Goal: Task Accomplishment & Management: Complete application form

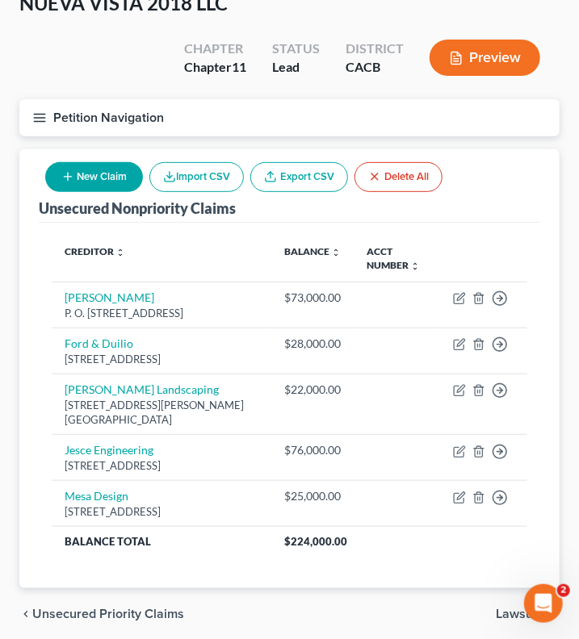
scroll to position [199, 0]
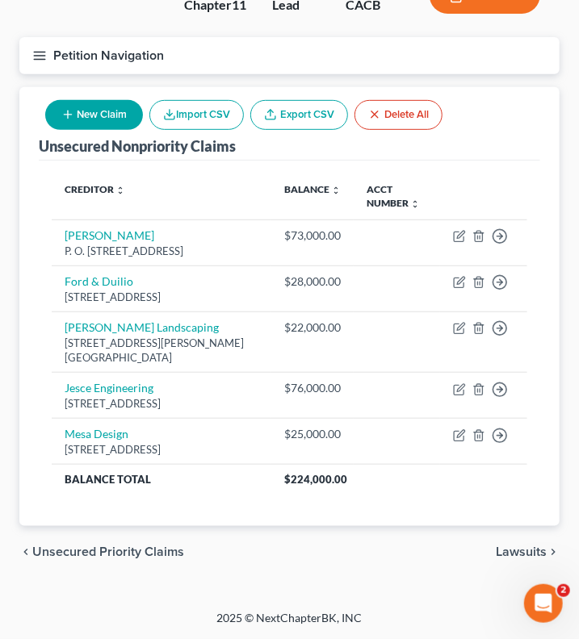
click at [519, 551] on span "Lawsuits" at bounding box center [521, 552] width 51 height 13
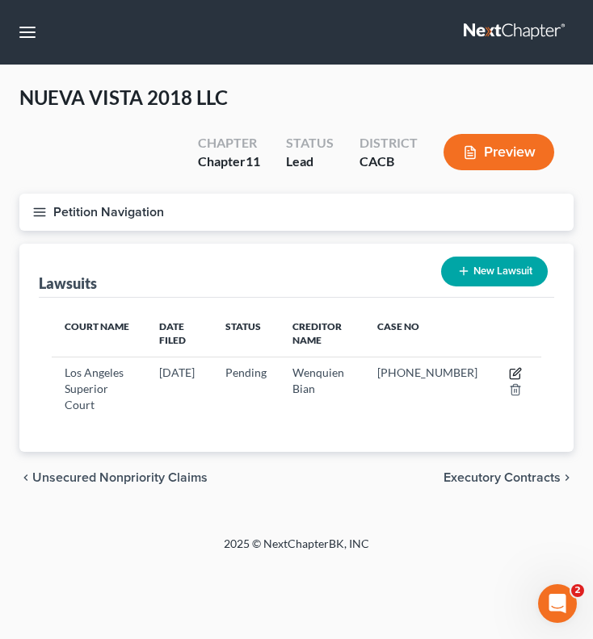
click at [511, 375] on icon "button" at bounding box center [515, 373] width 13 height 13
select select "4"
select select "0"
select select "3"
select select "4"
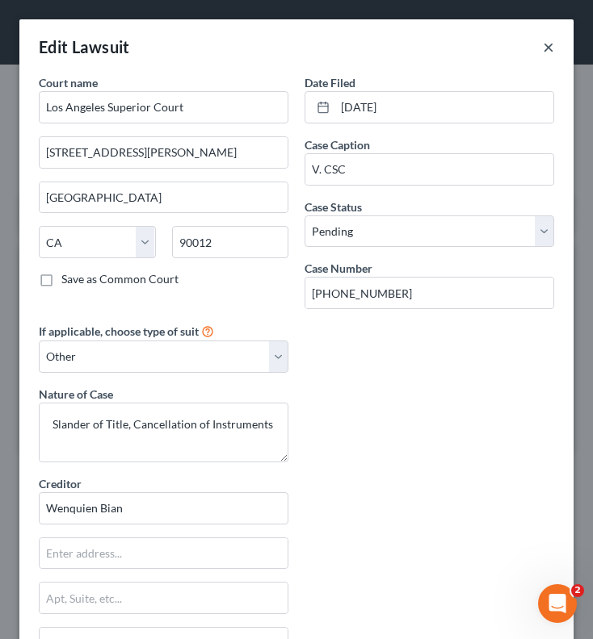
click at [543, 47] on button "×" at bounding box center [548, 46] width 11 height 19
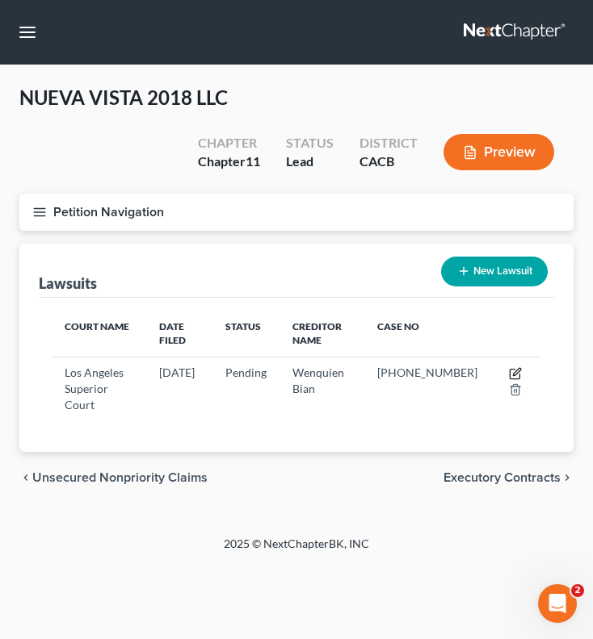
click at [517, 373] on icon "button" at bounding box center [516, 371] width 7 height 7
select select "4"
select select "0"
select select "3"
select select "4"
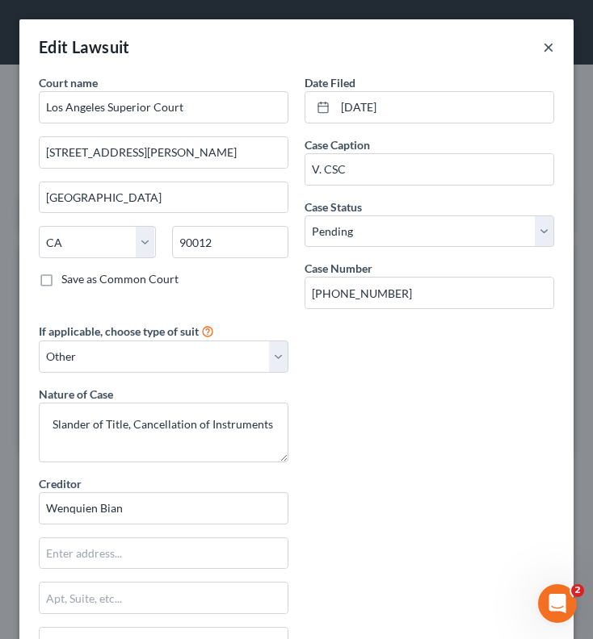
click at [543, 48] on button "×" at bounding box center [548, 46] width 11 height 19
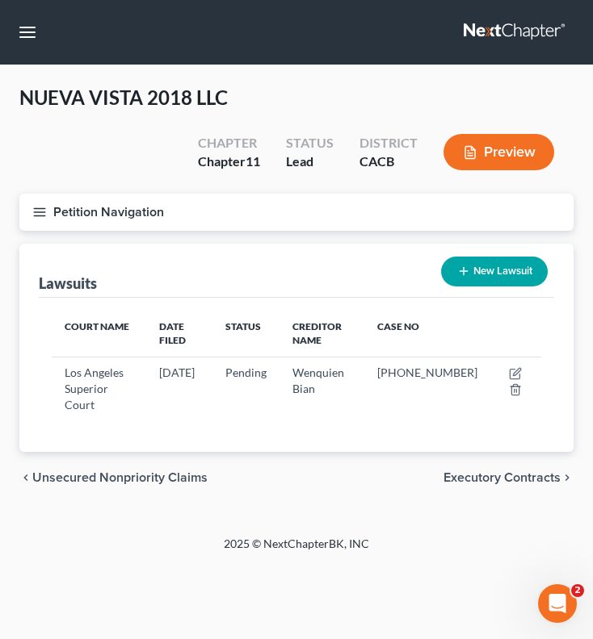
click at [504, 471] on span "Executory Contracts" at bounding box center [501, 477] width 117 height 13
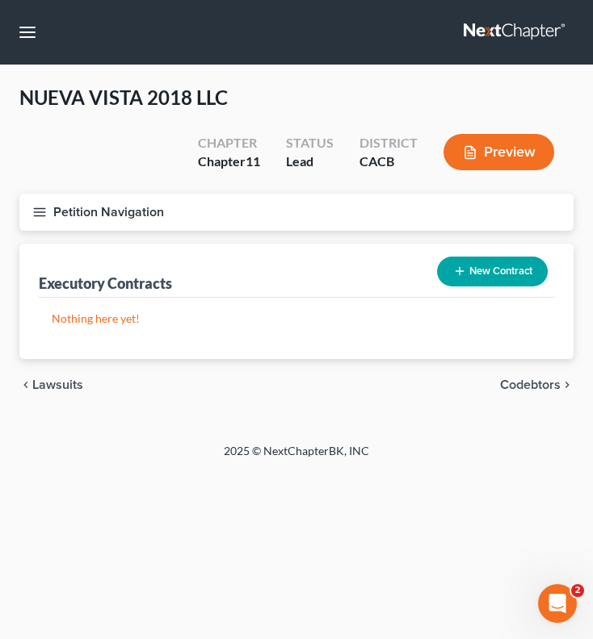
click at [530, 389] on span "Codebtors" at bounding box center [530, 385] width 61 height 13
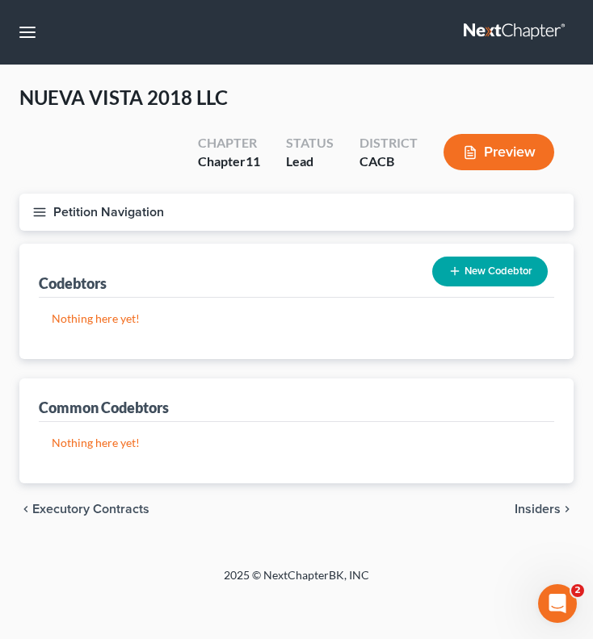
click at [468, 277] on button "New Codebtor" at bounding box center [489, 272] width 115 height 30
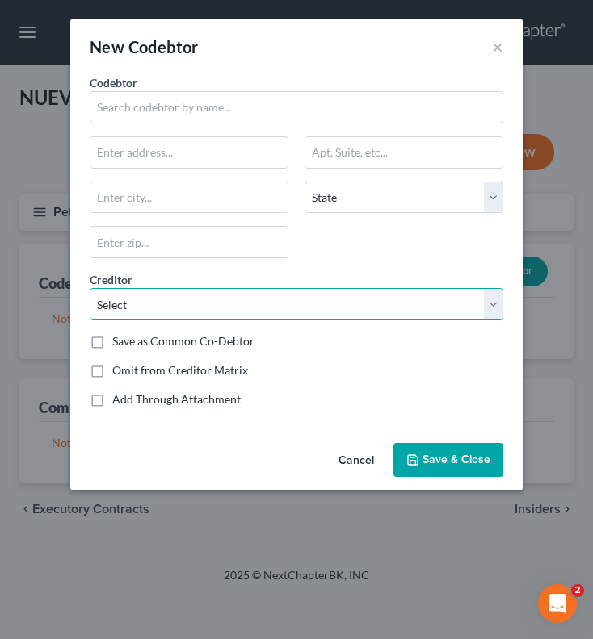
click at [497, 298] on select "Select San Diego County Treasure-Tax Collector [PERSON_NAME], Trustee of The [P…" at bounding box center [296, 304] width 413 height 32
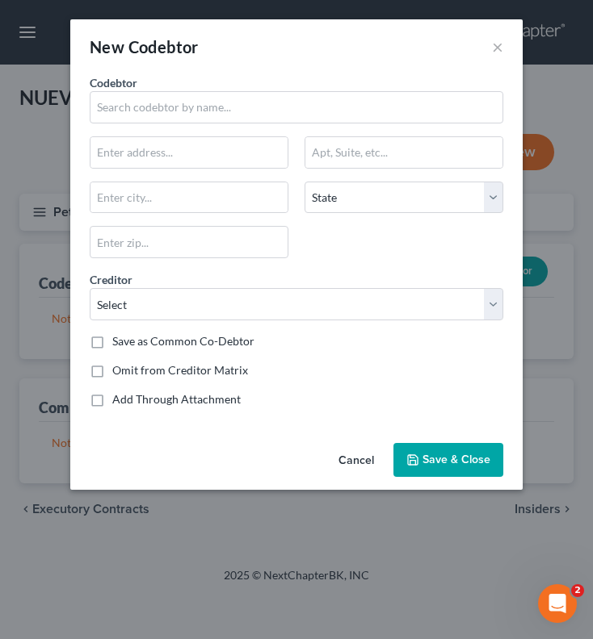
click at [553, 356] on div "New Codebtor × Codebtor * Codebtor * State [US_STATE] AK AR AZ CA CO CT DE DC […" at bounding box center [296, 319] width 593 height 639
click at [498, 209] on select "State [US_STATE] AK AR AZ CA CO CT DE DC [GEOGRAPHIC_DATA] [GEOGRAPHIC_DATA] GU…" at bounding box center [403, 198] width 199 height 32
click at [560, 285] on div "New Codebtor × Codebtor * Codebtor * State [US_STATE] AK AR AZ CA CO CT DE DC […" at bounding box center [296, 319] width 593 height 639
click at [496, 48] on button "×" at bounding box center [497, 46] width 11 height 19
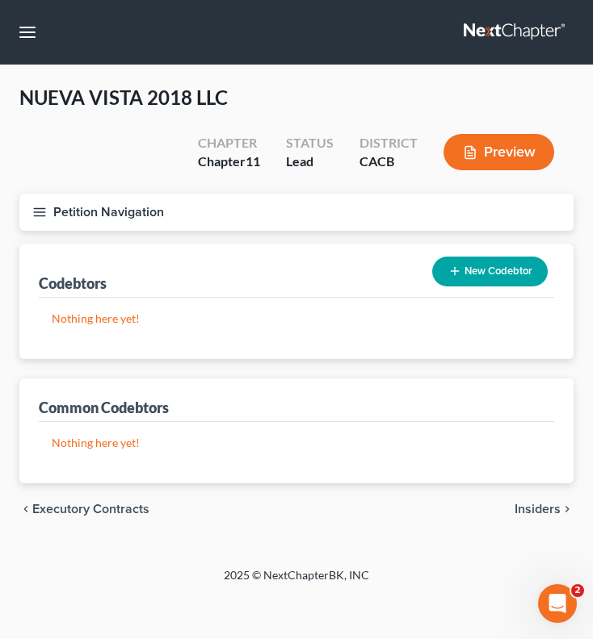
click at [559, 503] on span "Insiders" at bounding box center [537, 509] width 46 height 13
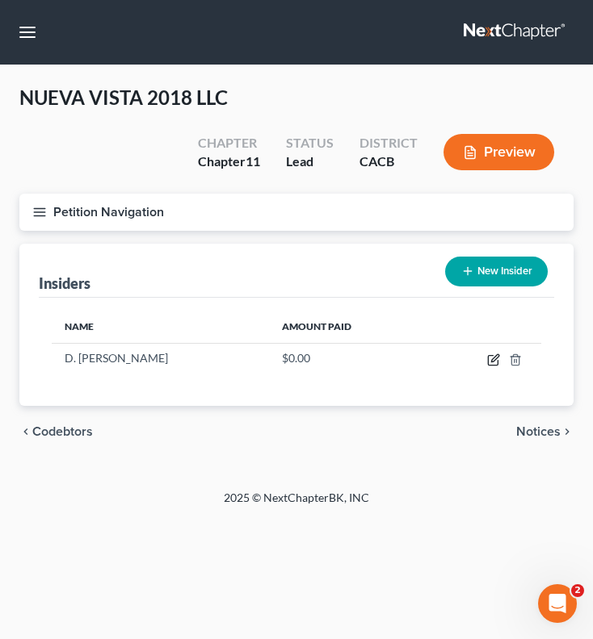
click at [493, 356] on icon "button" at bounding box center [493, 360] width 13 height 13
select select "4"
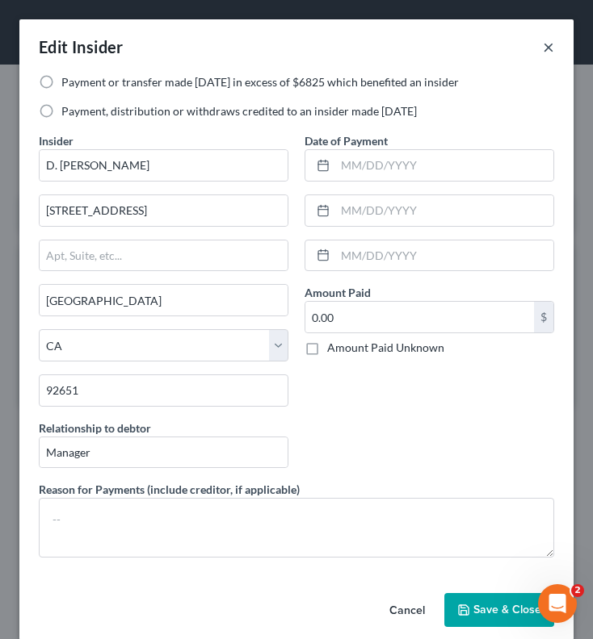
click at [543, 48] on button "×" at bounding box center [548, 46] width 11 height 19
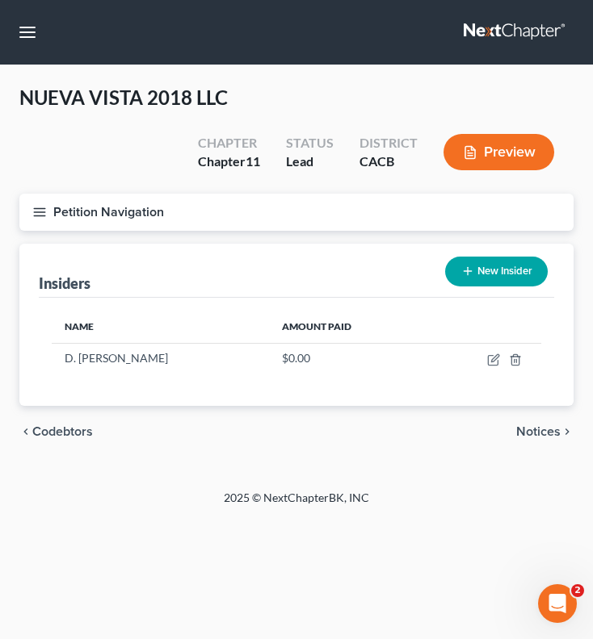
click at [523, 430] on span "Notices" at bounding box center [538, 431] width 44 height 13
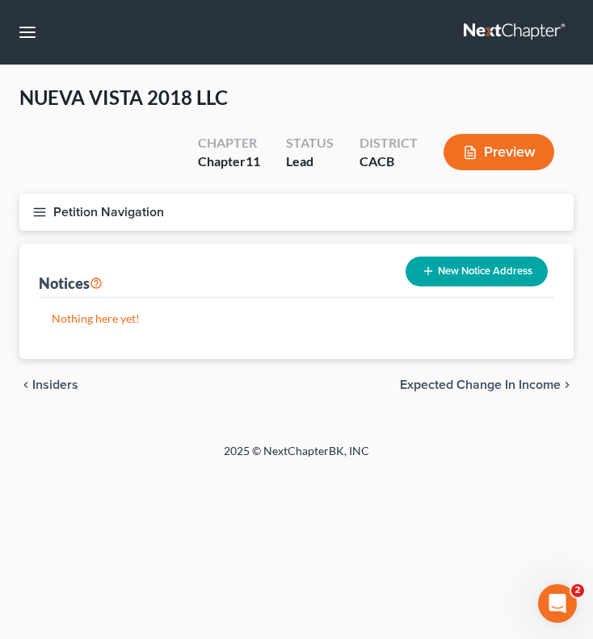
click at [459, 388] on span "Expected Change in Income" at bounding box center [480, 385] width 161 height 13
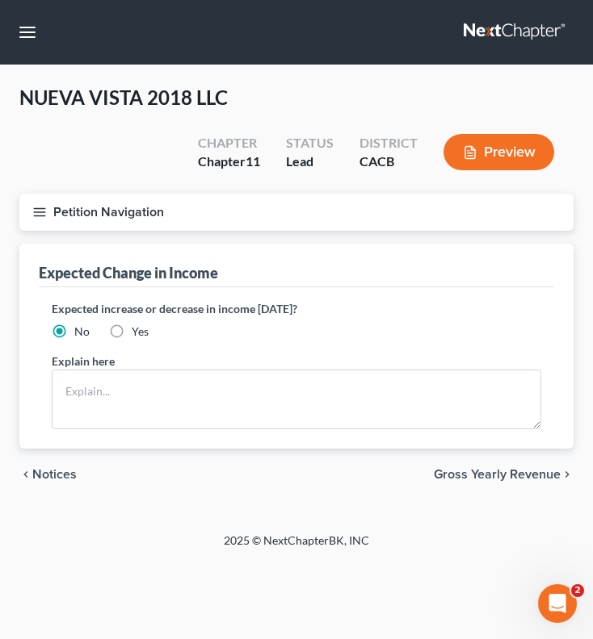
click at [493, 471] on span "Gross Yearly Revenue" at bounding box center [497, 474] width 127 height 13
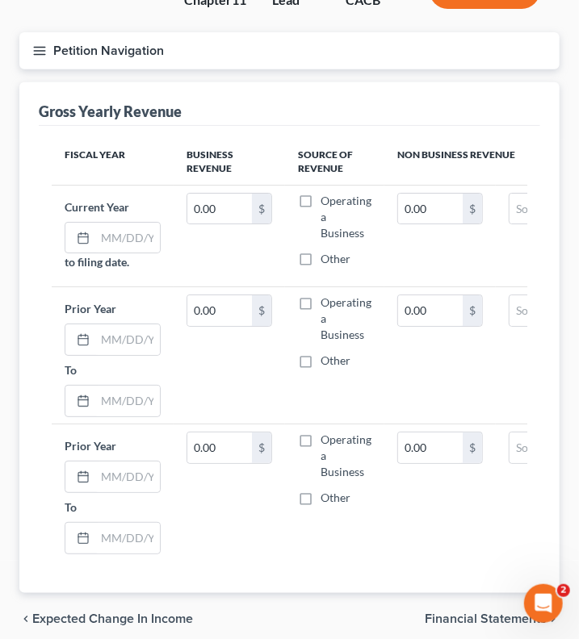
scroll to position [238, 0]
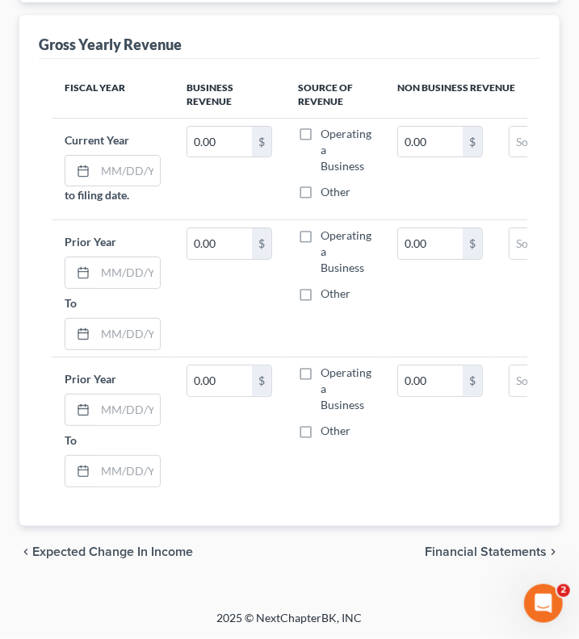
click at [484, 546] on span "Financial Statements" at bounding box center [486, 552] width 122 height 13
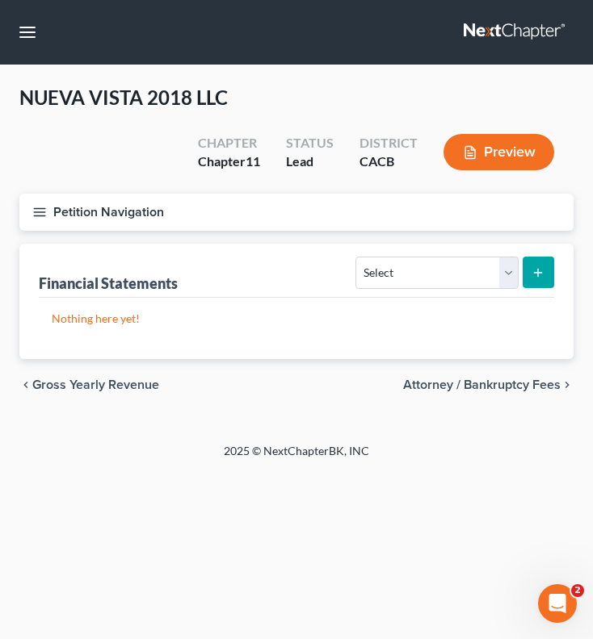
click at [473, 380] on span "Attorney / Bankruptcy Fees" at bounding box center [481, 385] width 157 height 13
select select "0"
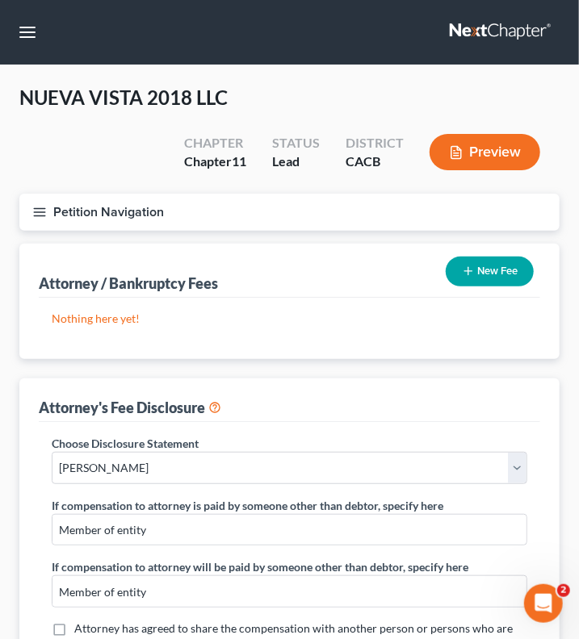
scroll to position [382, 0]
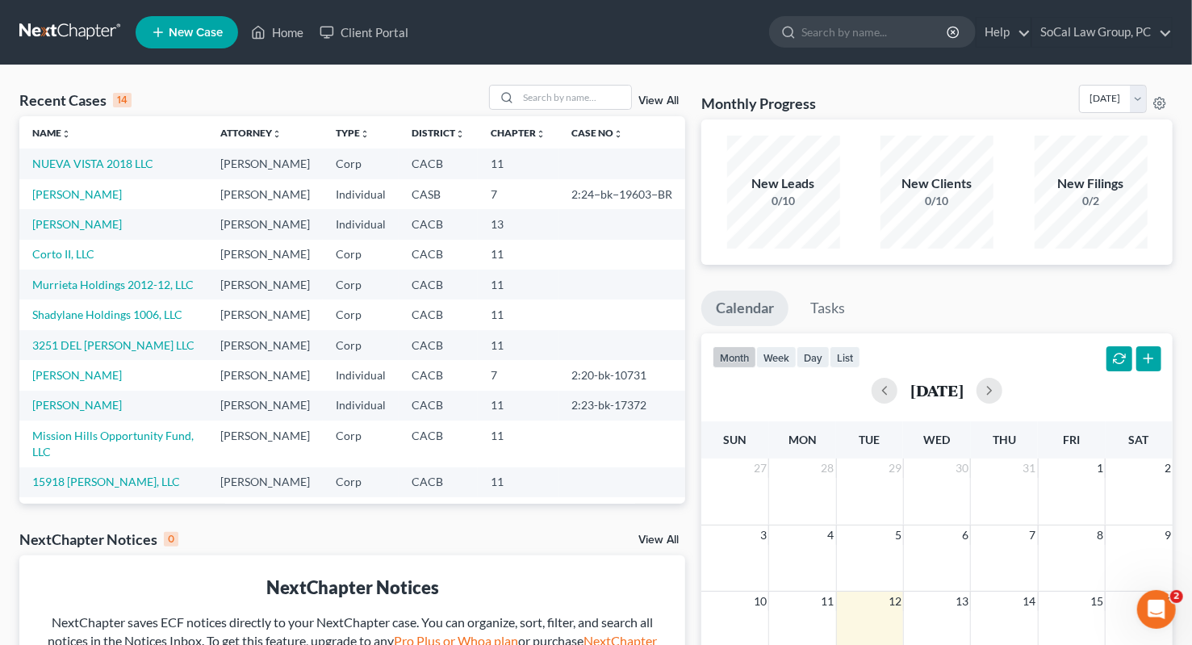
click at [68, 25] on link at bounding box center [70, 32] width 103 height 29
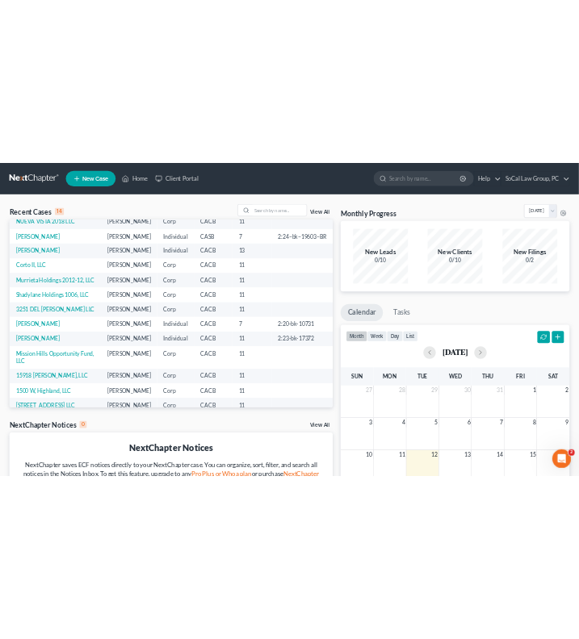
scroll to position [53, 0]
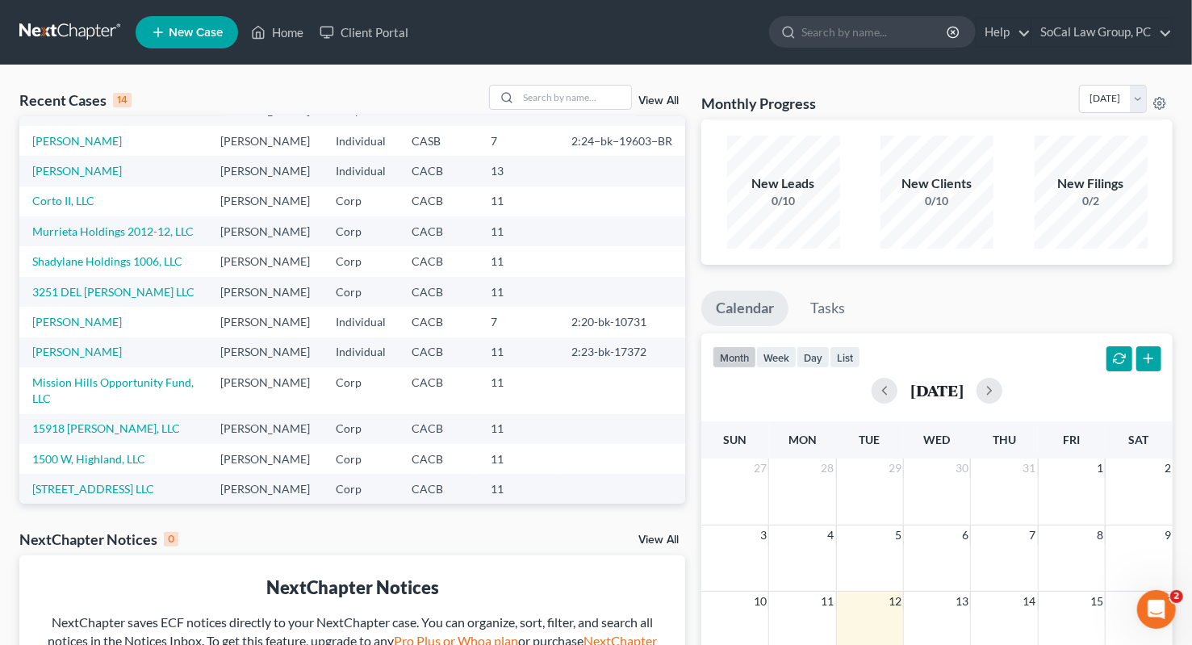
click at [480, 186] on td "13" at bounding box center [518, 171] width 81 height 30
click at [73, 178] on link "Moss, Lindsay" at bounding box center [77, 171] width 90 height 14
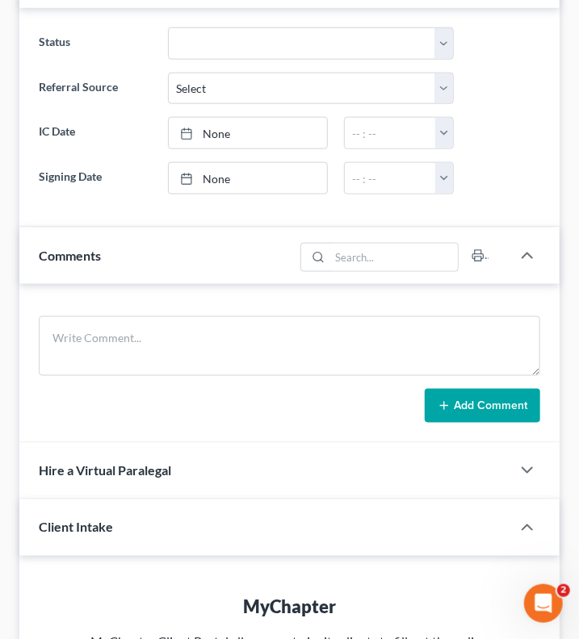
scroll to position [161, 0]
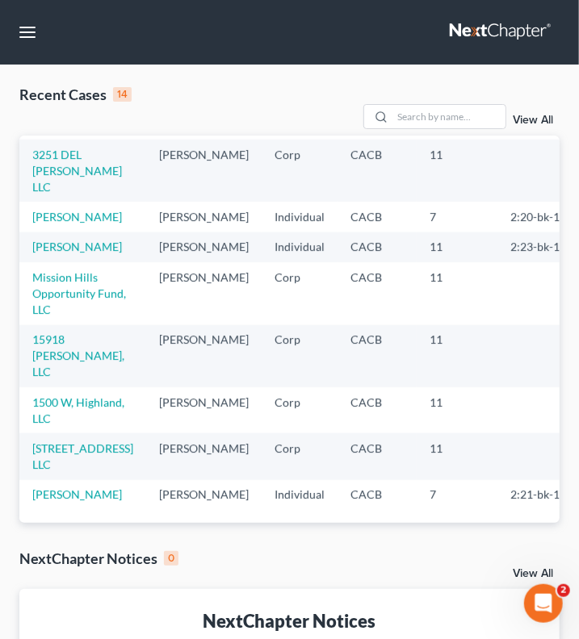
scroll to position [433, 0]
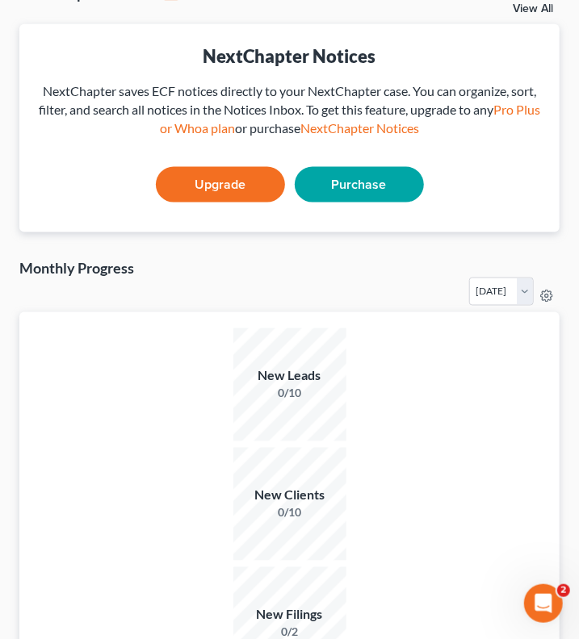
scroll to position [81, 0]
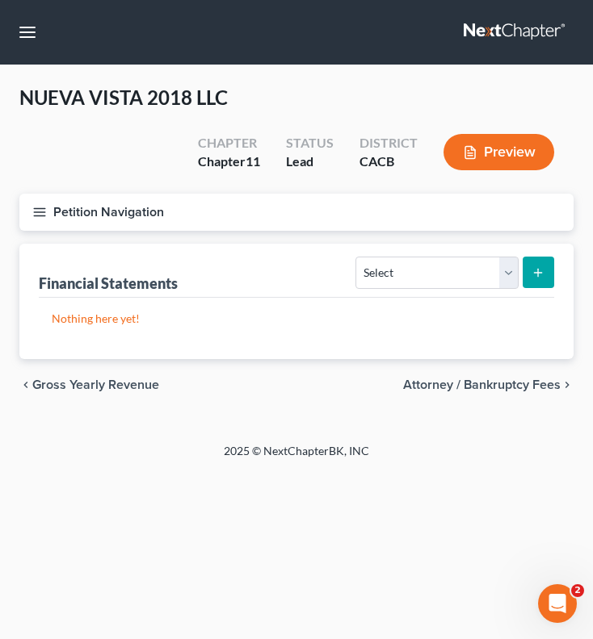
click at [84, 386] on span "Gross Yearly Revenue" at bounding box center [95, 385] width 127 height 13
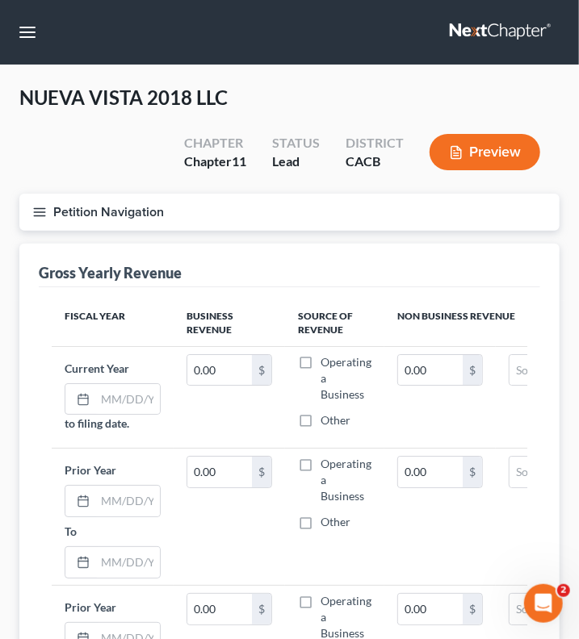
scroll to position [238, 0]
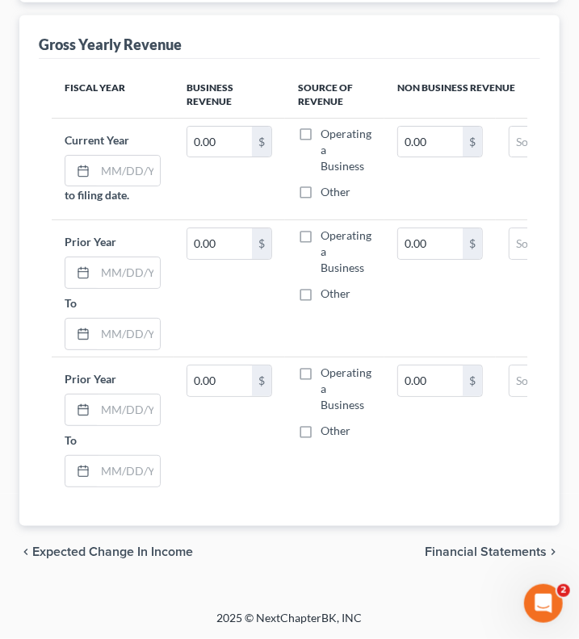
click at [108, 547] on span "Expected Change in Income" at bounding box center [112, 552] width 161 height 13
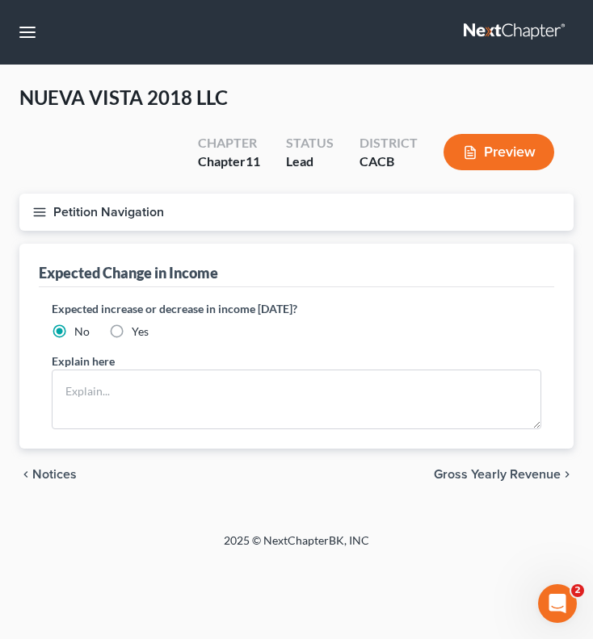
click at [69, 469] on span "Notices" at bounding box center [54, 474] width 44 height 13
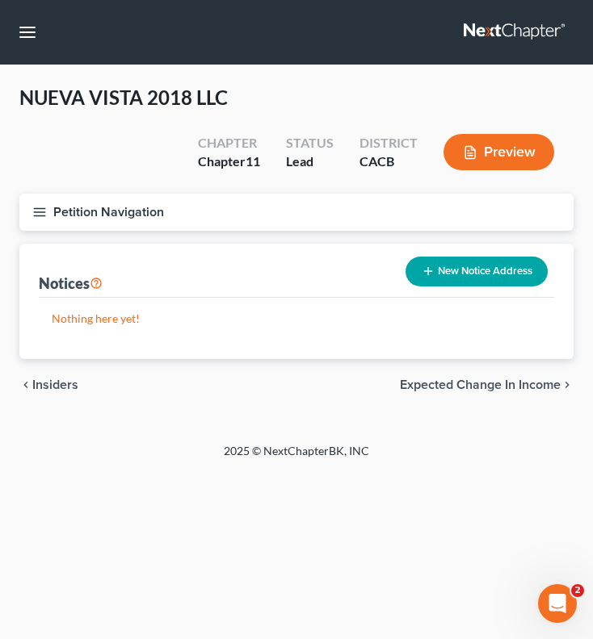
click at [40, 392] on div "chevron_left Insiders Expected Change in Income chevron_right" at bounding box center [296, 385] width 554 height 52
click at [40, 385] on span "Insiders" at bounding box center [55, 385] width 46 height 13
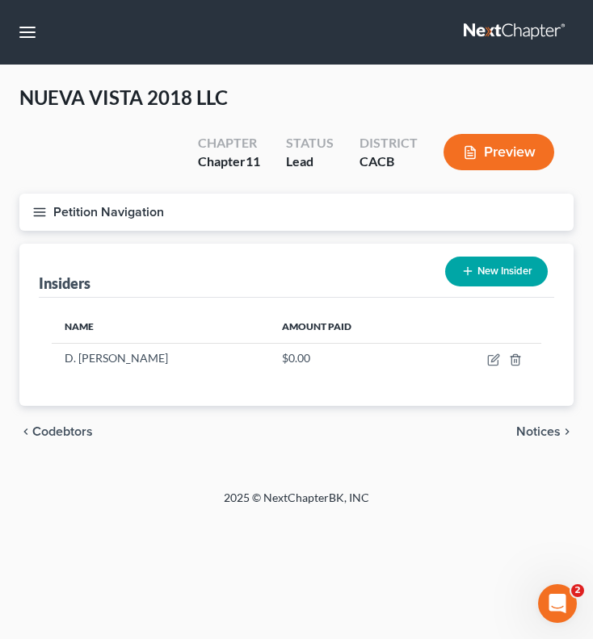
click at [68, 432] on span "Codebtors" at bounding box center [62, 431] width 61 height 13
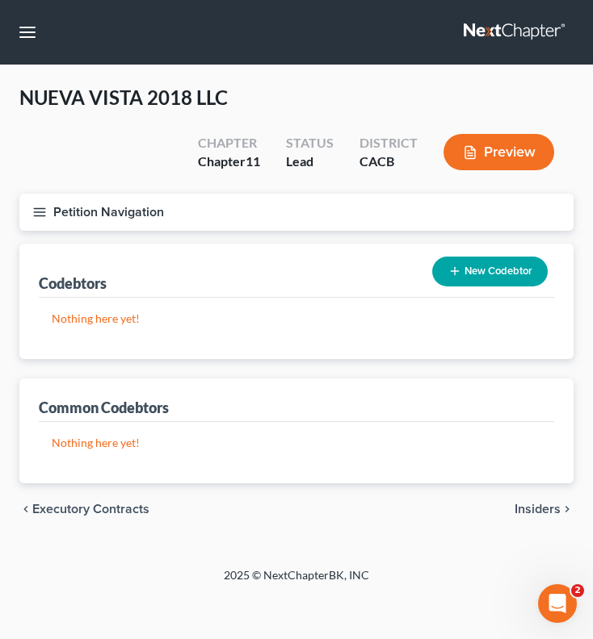
click at [525, 270] on button "New Codebtor" at bounding box center [489, 272] width 115 height 30
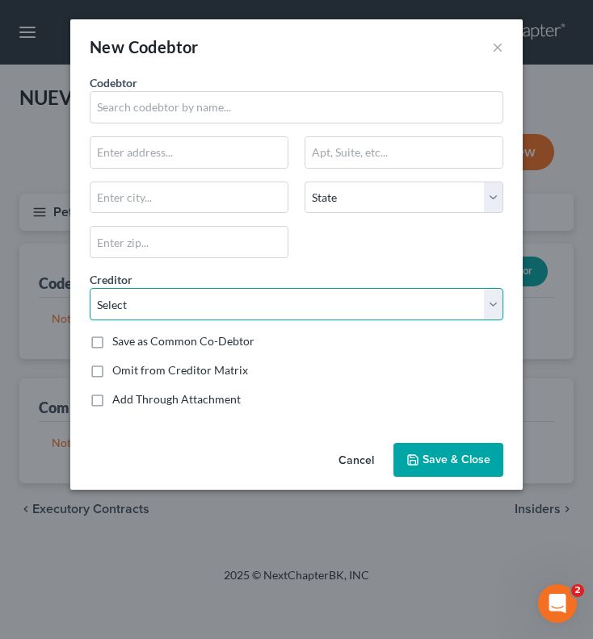
click at [483, 304] on select "Select San Diego County Treasure-Tax Collector [PERSON_NAME], Trustee of The [P…" at bounding box center [296, 304] width 413 height 32
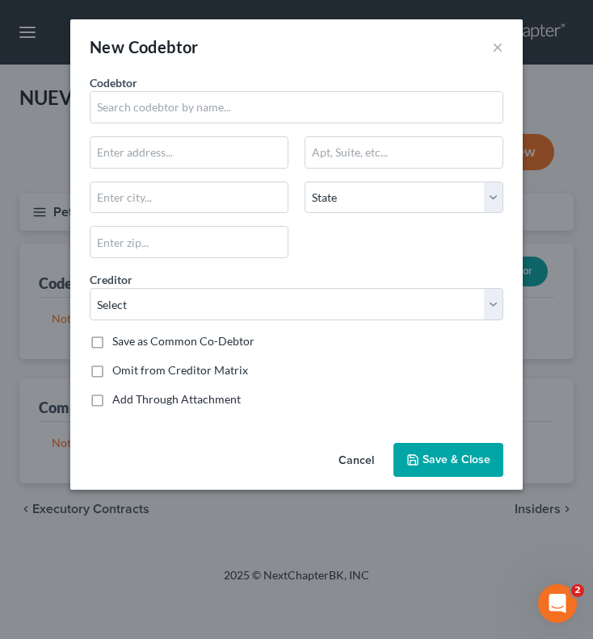
click at [467, 257] on div "Codebtor * Codebtor * State AL AK AR AZ CA CO CT DE DC FL GA GU HI ID IL IN IA …" at bounding box center [297, 247] width 430 height 346
drag, startPoint x: 497, startPoint y: 42, endPoint x: 507, endPoint y: 48, distance: 11.2
click at [497, 42] on button "×" at bounding box center [497, 46] width 11 height 19
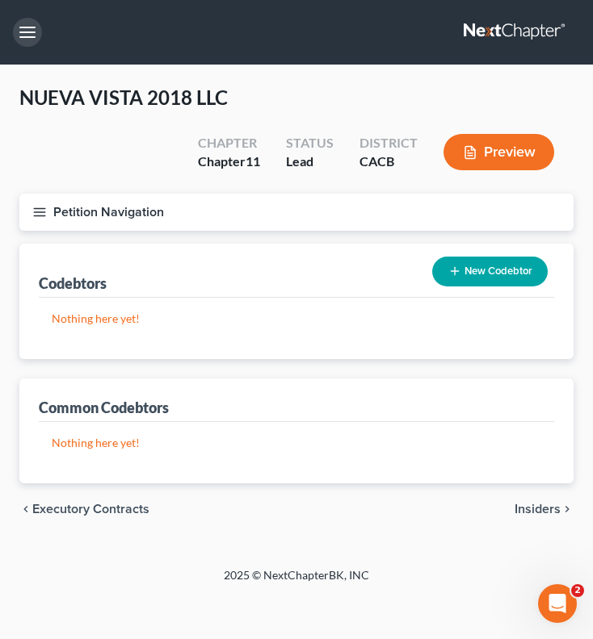
click at [19, 31] on button "button" at bounding box center [27, 32] width 29 height 29
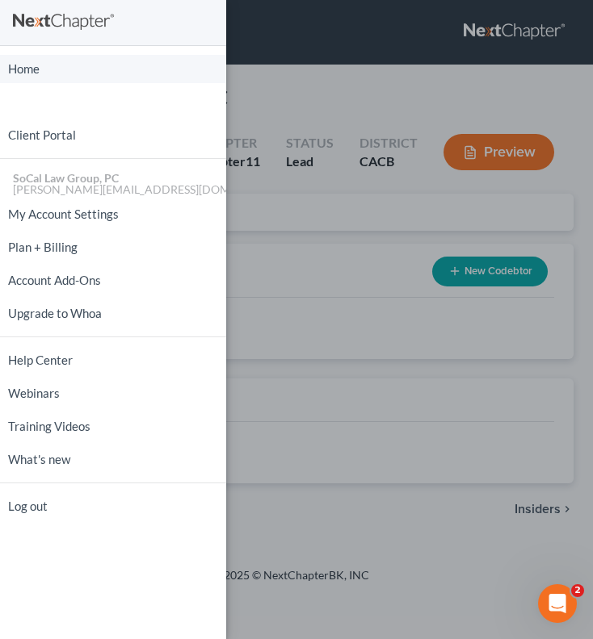
click at [13, 67] on link "Home" at bounding box center [113, 69] width 226 height 28
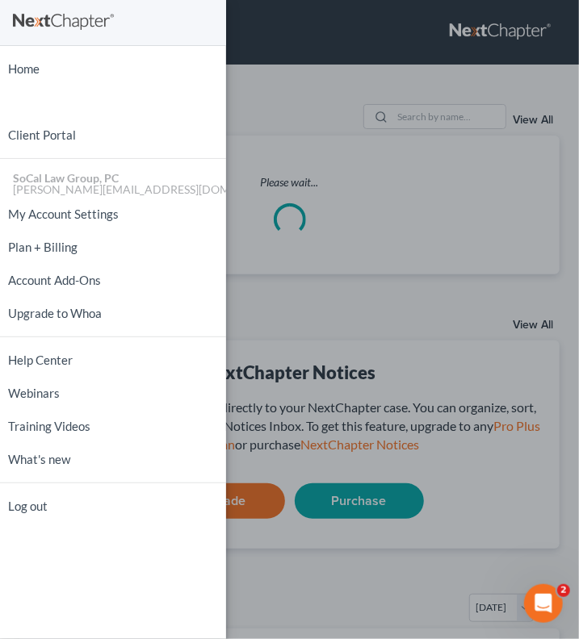
click at [316, 65] on div "Home New Case Client Portal SoCal Law Group, PC dawn@socallawgroup.com My Accou…" at bounding box center [289, 319] width 579 height 639
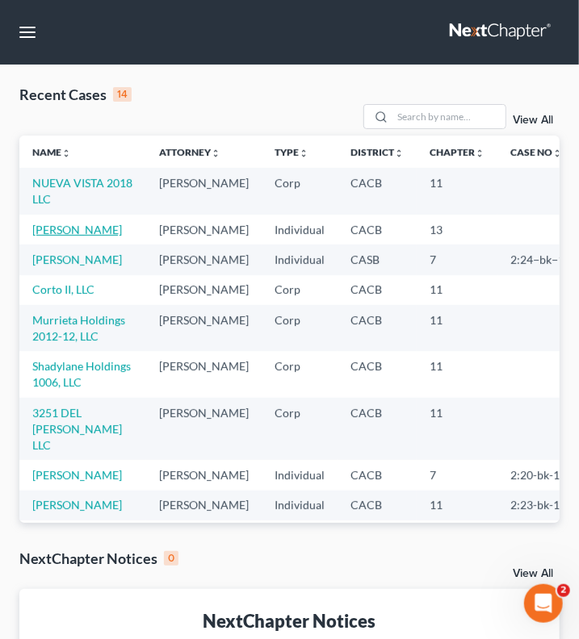
click at [40, 237] on link "Moss, Lindsay" at bounding box center [77, 230] width 90 height 14
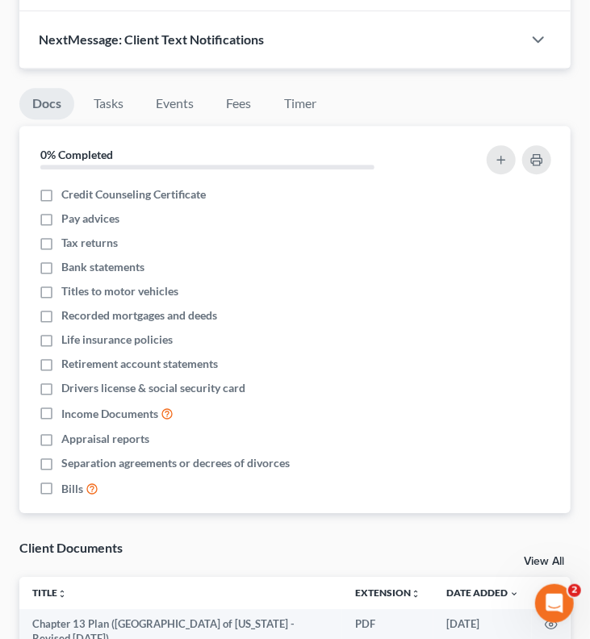
scroll to position [1292, 0]
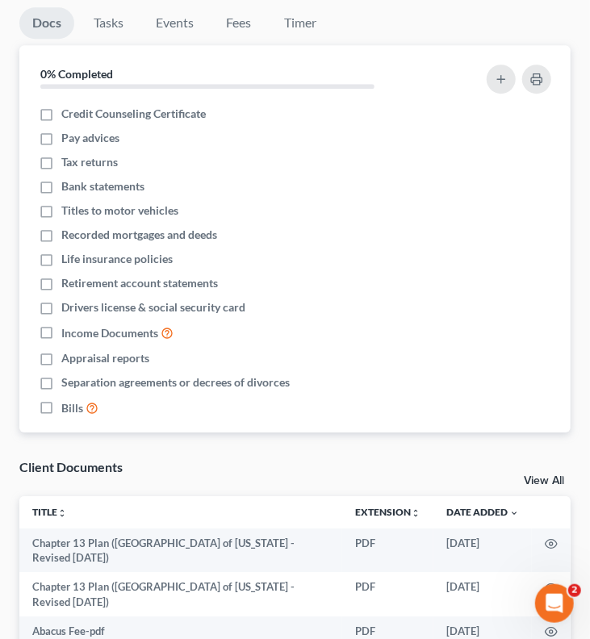
click at [186, 116] on li "Credit Counseling Certificate" at bounding box center [294, 114] width 551 height 24
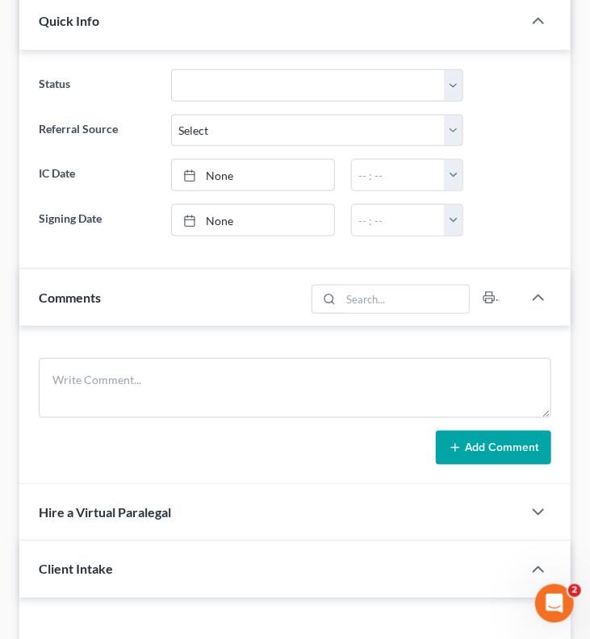
scroll to position [0, 0]
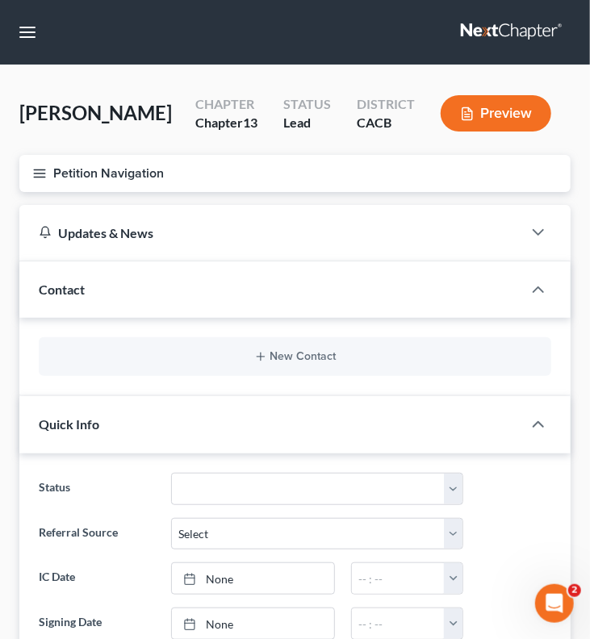
click at [33, 170] on icon "button" at bounding box center [39, 173] width 15 height 15
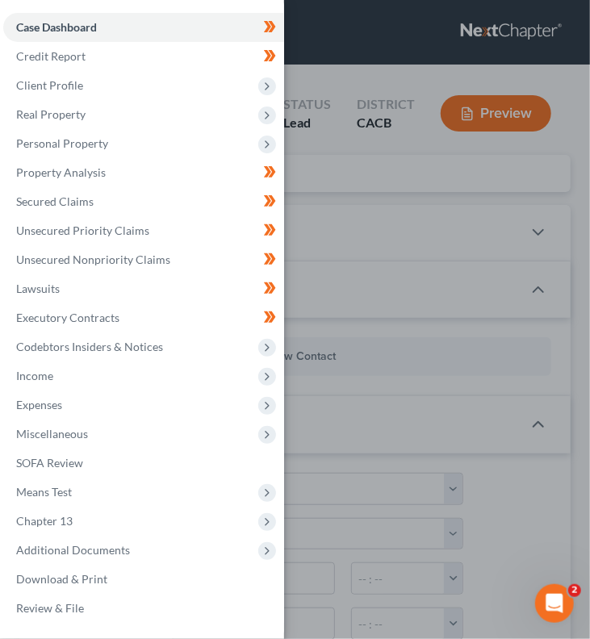
click at [121, 22] on link "Case Dashboard" at bounding box center [143, 27] width 281 height 29
click at [119, 58] on link "Credit Report" at bounding box center [143, 56] width 281 height 29
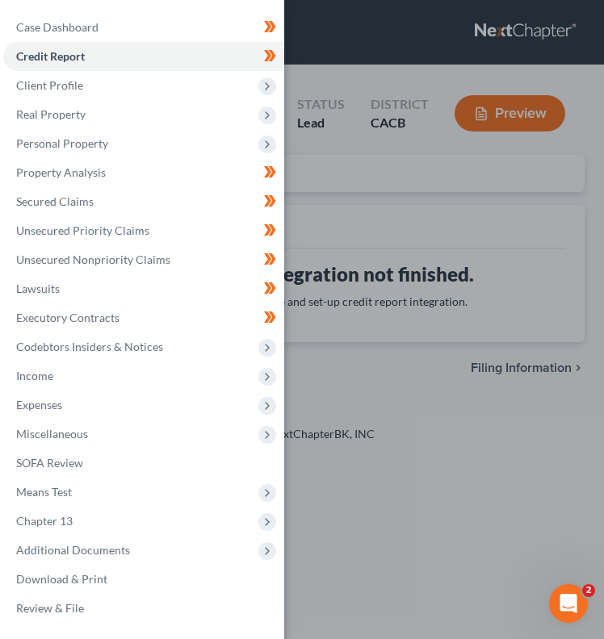
click at [122, 86] on span "Client Profile" at bounding box center [143, 85] width 281 height 29
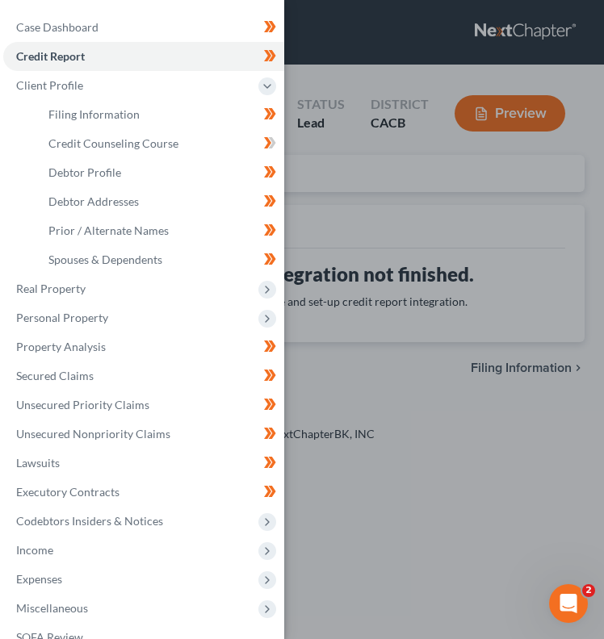
drag, startPoint x: 345, startPoint y: 65, endPoint x: 342, endPoint y: 77, distance: 11.6
click at [345, 69] on div "Case Dashboard Payments Invoices Payments Payments Credit Report Client Profile" at bounding box center [302, 319] width 604 height 639
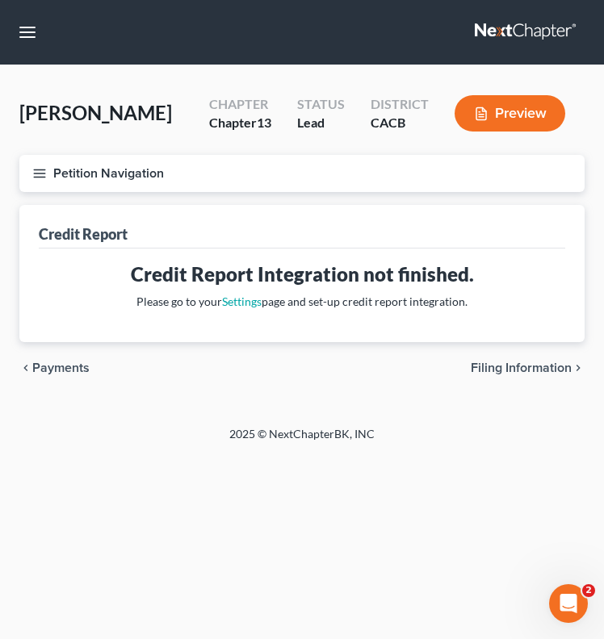
click at [490, 366] on span "Filing Information" at bounding box center [521, 368] width 101 height 13
select select "1"
select select "0"
select select "3"
select select "4"
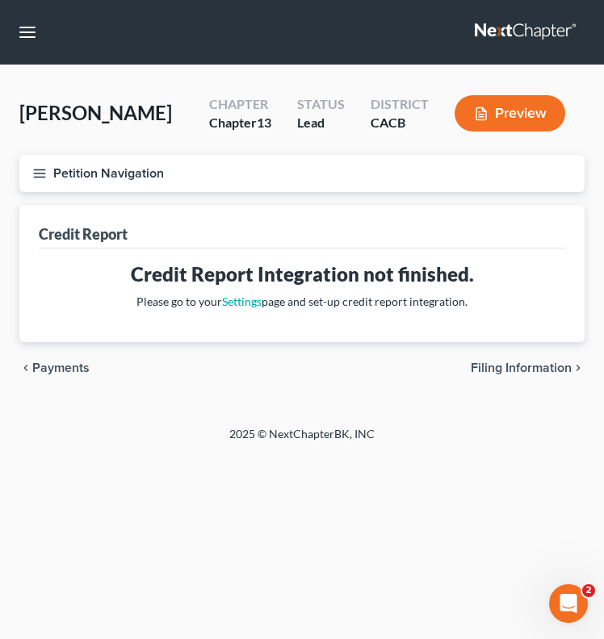
select select "0"
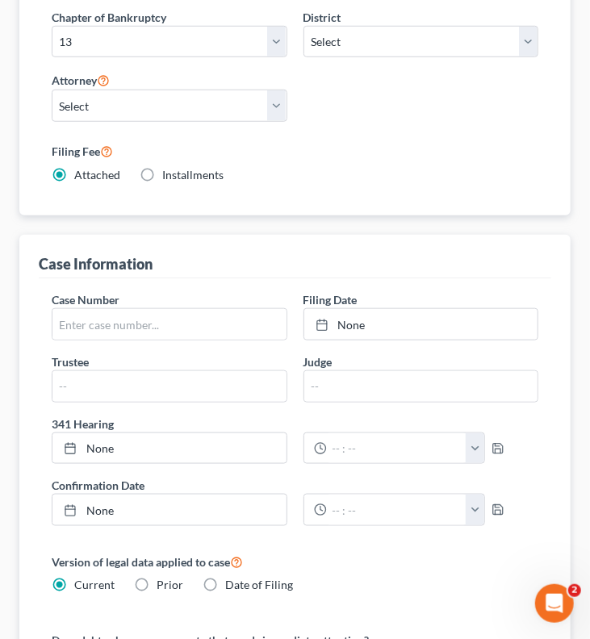
scroll to position [153, 0]
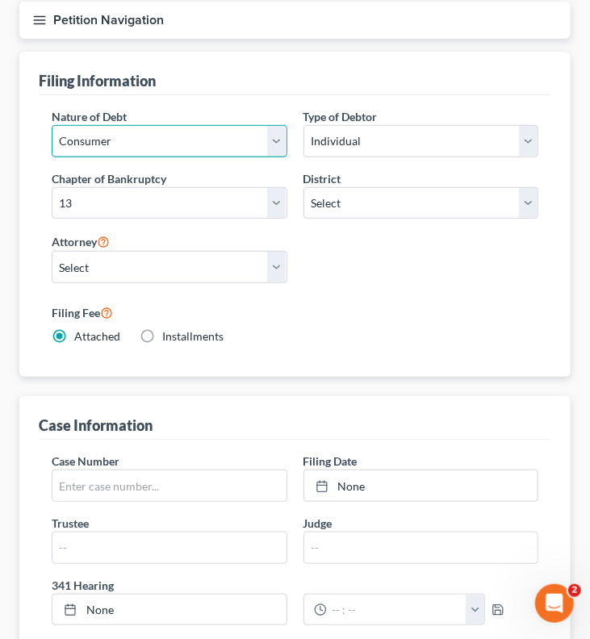
click at [274, 139] on select "Select Business Consumer Other" at bounding box center [170, 141] width 236 height 32
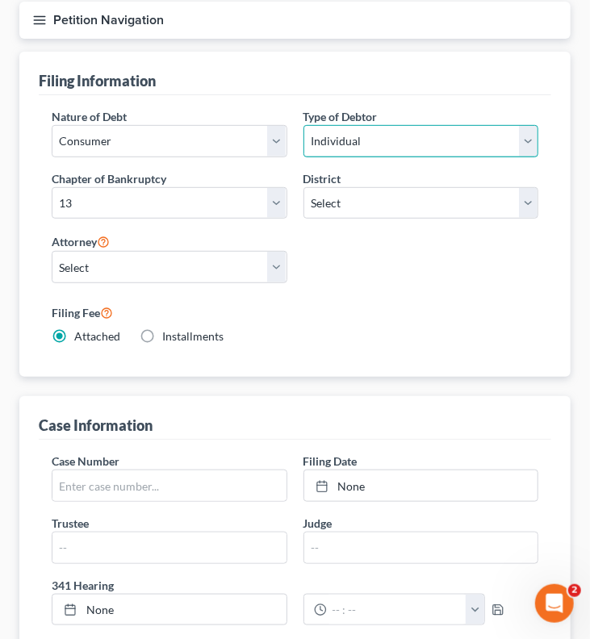
click at [537, 141] on select "Select Individual Joint" at bounding box center [422, 141] width 236 height 32
click at [218, 171] on div "Chapter of Bankruptcy Select 7 11 12 13" at bounding box center [170, 194] width 236 height 49
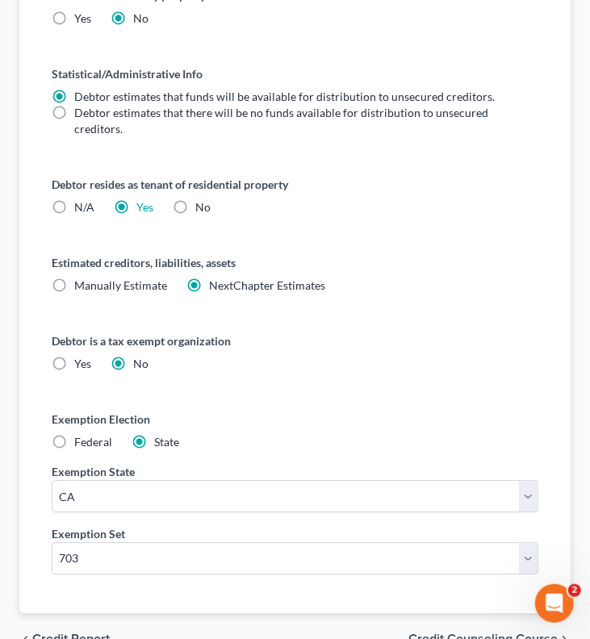
scroll to position [1041, 0]
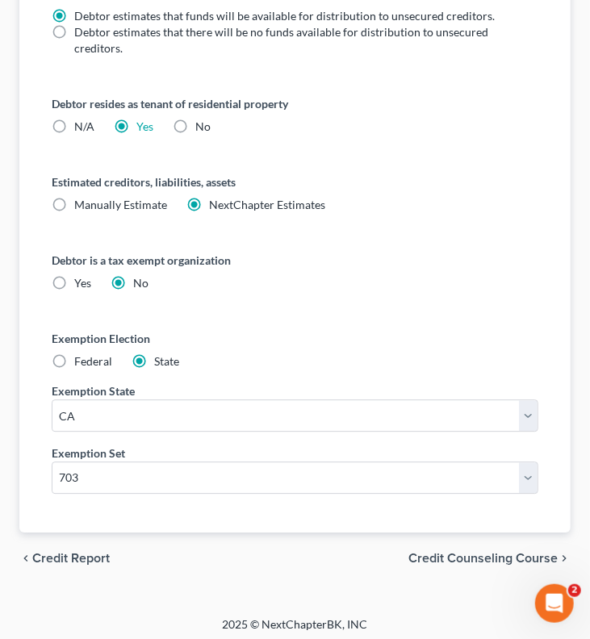
click at [498, 552] on span "Credit Counseling Course" at bounding box center [483, 558] width 149 height 13
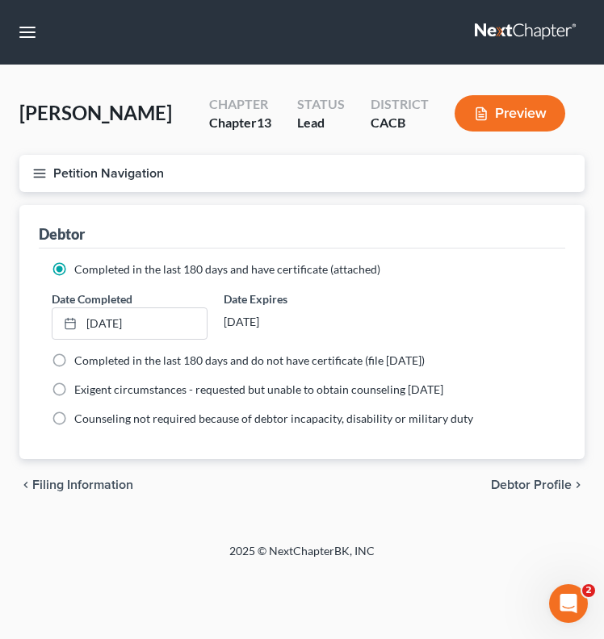
click at [82, 484] on span "Filing Information" at bounding box center [82, 485] width 101 height 13
select select "1"
select select "0"
select select "3"
select select "7"
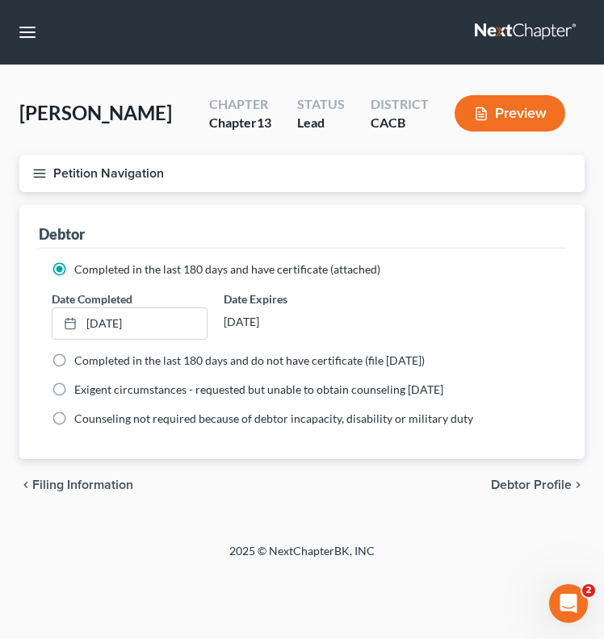
select select "0"
select select "4"
select select "0"
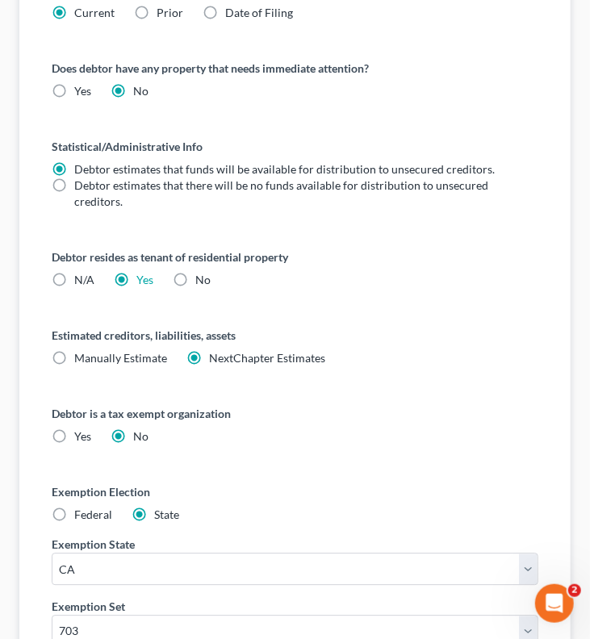
scroll to position [1041, 0]
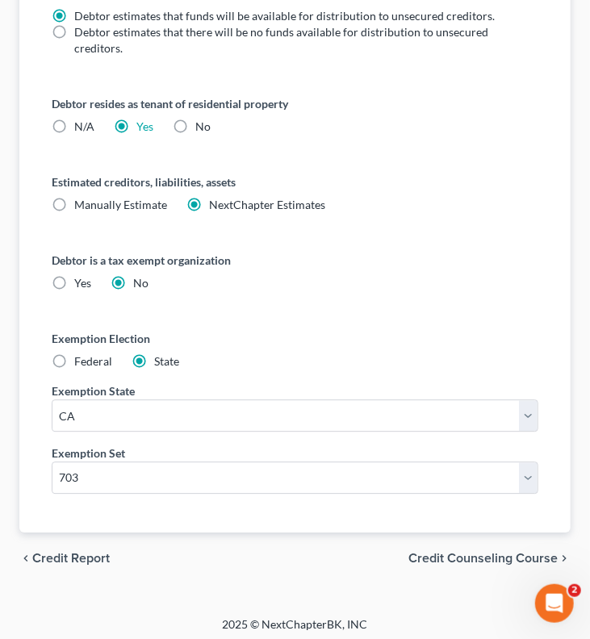
click at [447, 553] on span "Credit Counseling Course" at bounding box center [483, 558] width 149 height 13
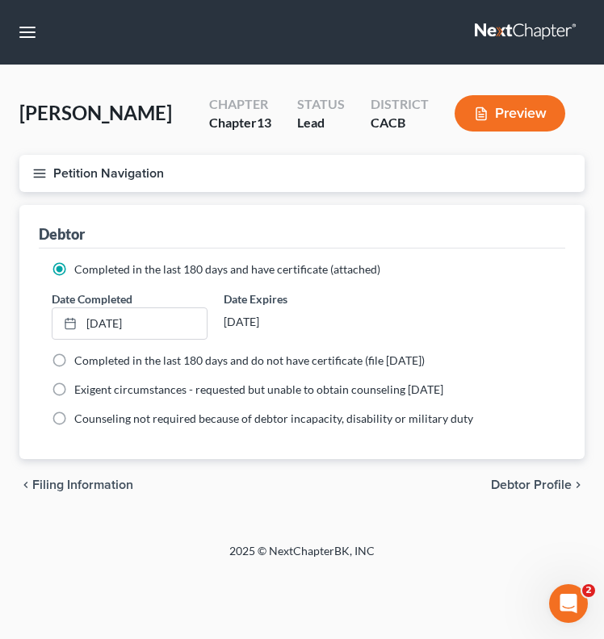
click at [104, 487] on span "Filing Information" at bounding box center [82, 485] width 101 height 13
select select "1"
select select "0"
select select "3"
select select "7"
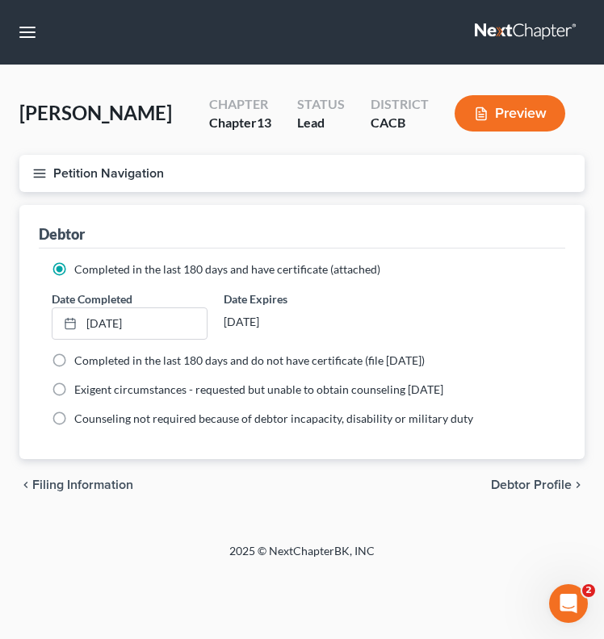
select select "0"
select select "4"
select select "0"
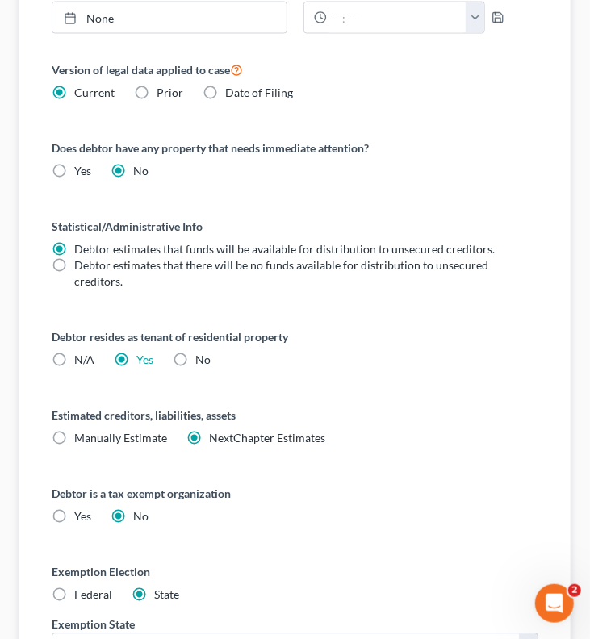
scroll to position [1041, 0]
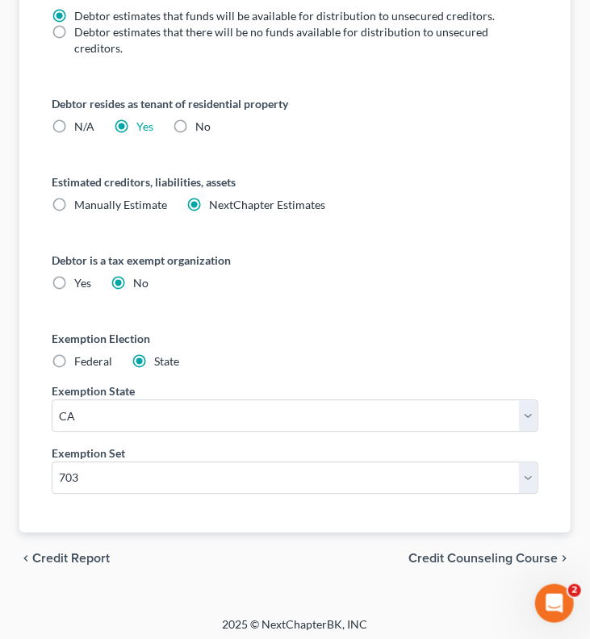
click at [463, 553] on span "Credit Counseling Course" at bounding box center [483, 558] width 149 height 13
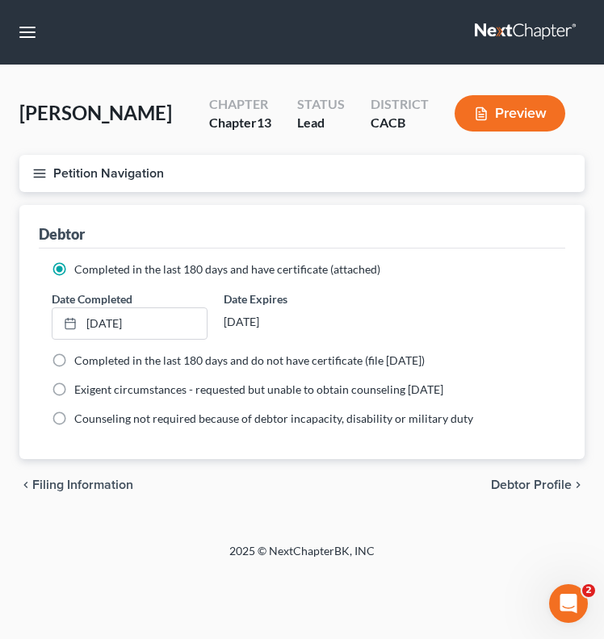
click at [49, 483] on span "Filing Information" at bounding box center [82, 485] width 101 height 13
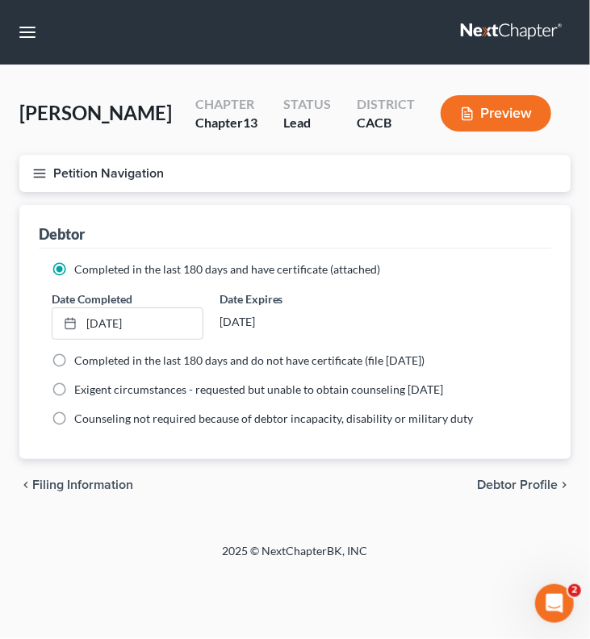
select select "1"
select select "0"
select select "3"
select select "7"
select select "0"
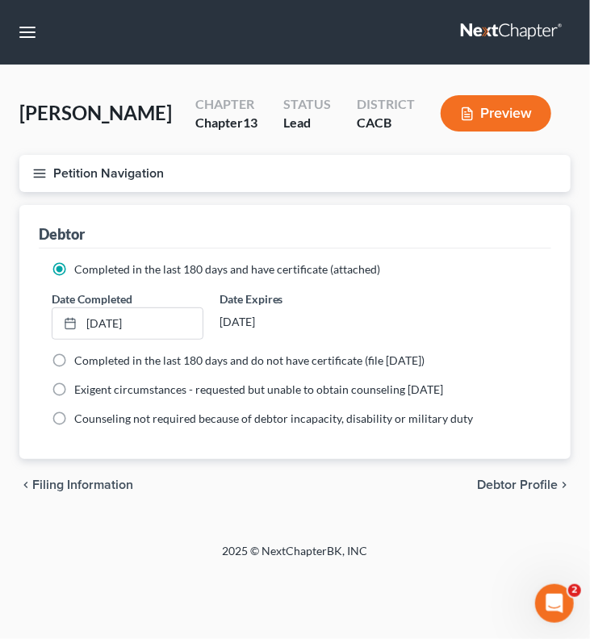
select select "4"
select select "0"
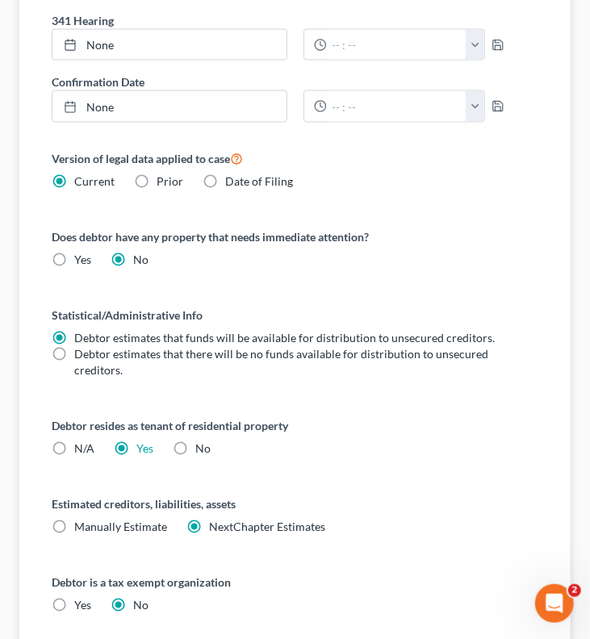
scroll to position [1041, 0]
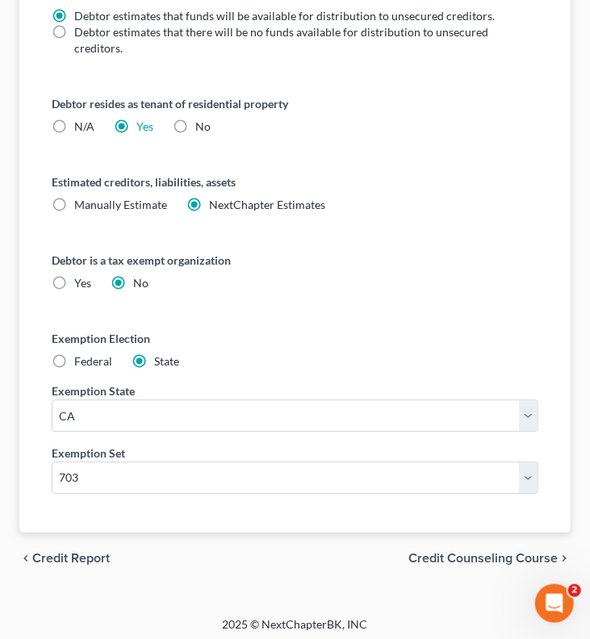
click at [515, 552] on span "Credit Counseling Course" at bounding box center [483, 558] width 149 height 13
